Goal: Information Seeking & Learning: Learn about a topic

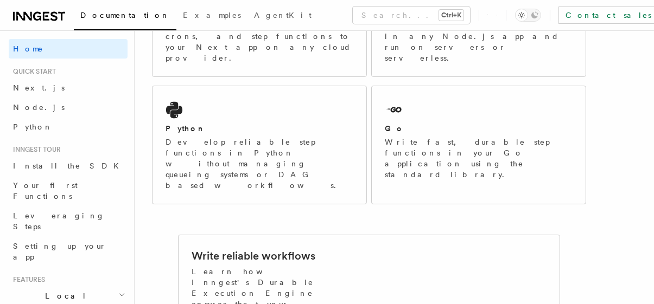
scroll to position [301, 0]
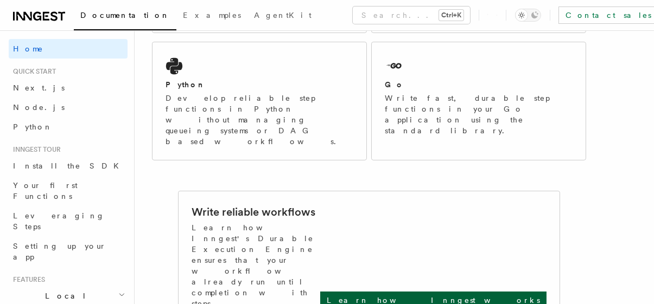
click at [469, 295] on p "Learn how Inngest works" at bounding box center [433, 300] width 213 height 11
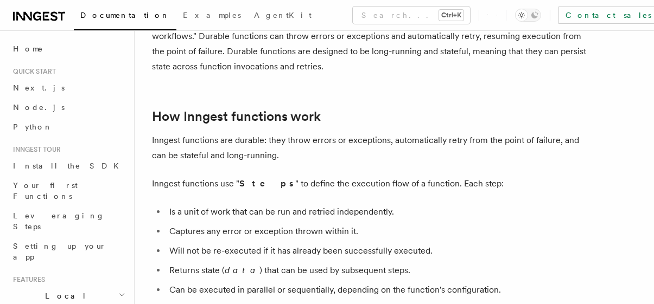
scroll to position [414, 0]
click at [25, 49] on span "Home" at bounding box center [28, 48] width 30 height 11
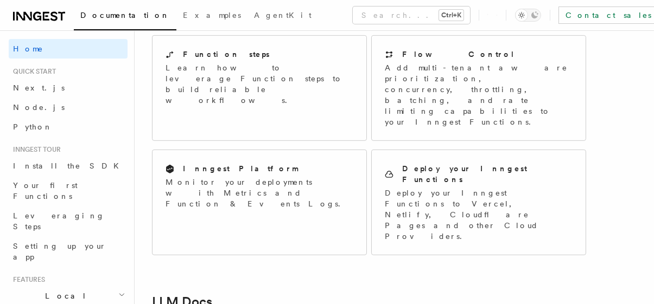
scroll to position [904, 0]
click at [176, 25] on link "Examples" at bounding box center [211, 16] width 71 height 26
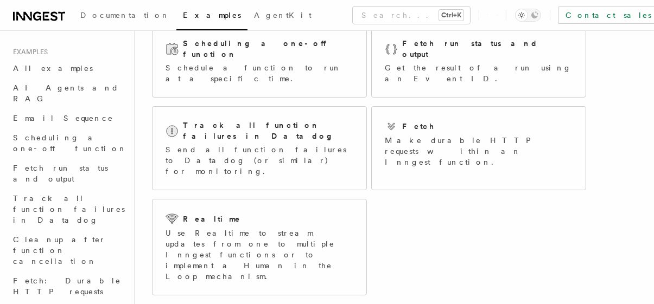
scroll to position [182, 0]
